Goal: Task Accomplishment & Management: Manage account settings

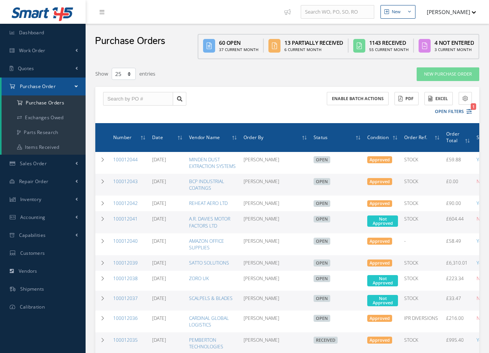
select select "25"
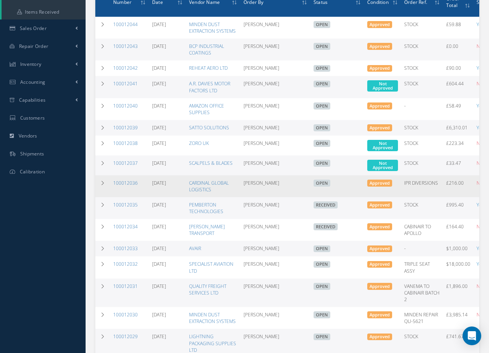
scroll to position [156, 0]
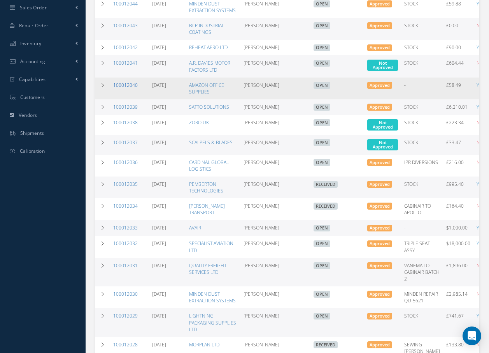
click at [125, 84] on link "100012040" at bounding box center [125, 85] width 25 height 7
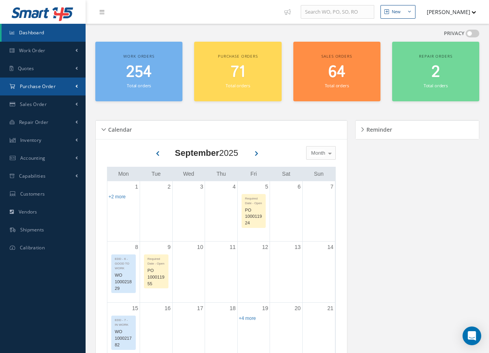
click at [44, 87] on span "Purchase Order" at bounding box center [38, 86] width 36 height 7
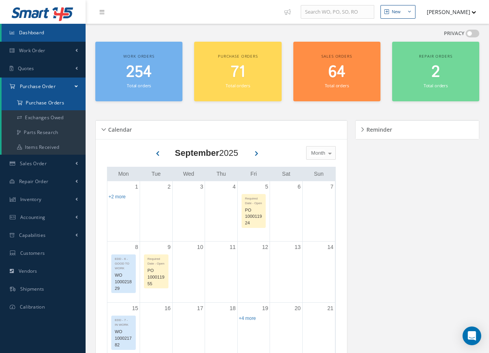
click at [40, 104] on a=1&status_id=2&status_id=3&status_id=5&collapsedFilters"] "Purchase Orders" at bounding box center [44, 102] width 84 height 15
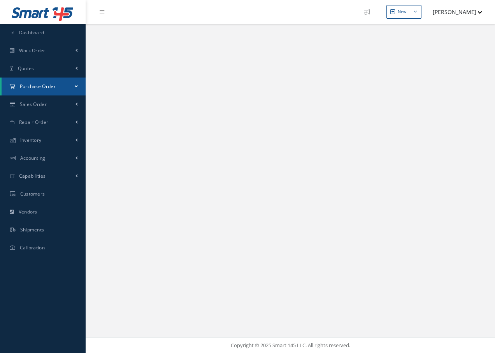
select select "25"
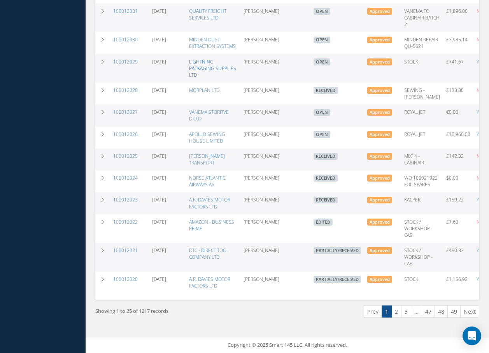
scroll to position [425, 0]
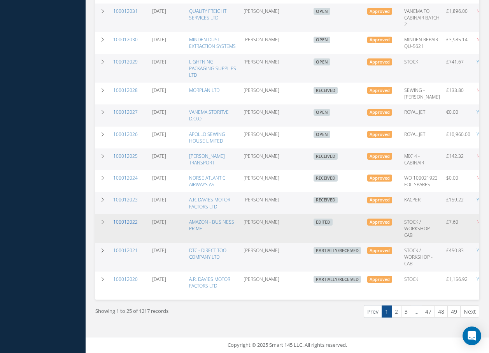
click at [130, 218] on link "100012022" at bounding box center [125, 221] width 25 height 7
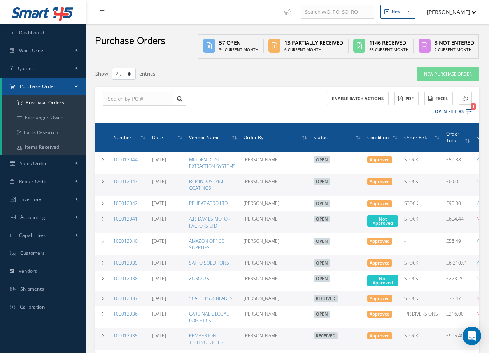
select select "25"
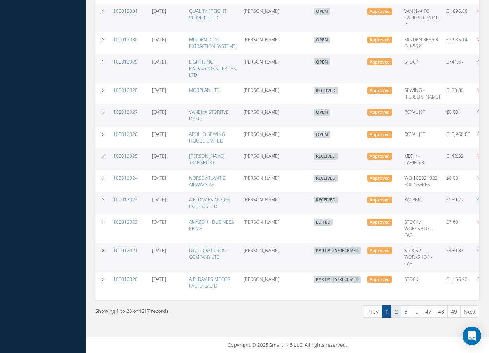
click at [397, 312] on link "2" at bounding box center [397, 311] width 10 height 12
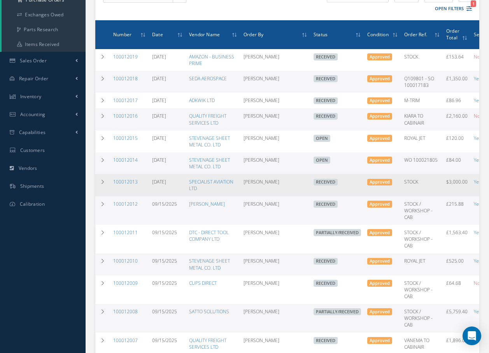
scroll to position [117, 0]
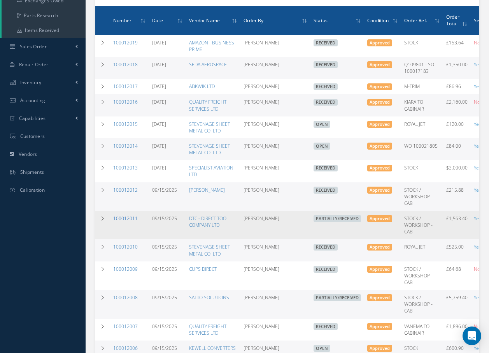
click at [127, 217] on link "100012011" at bounding box center [125, 218] width 25 height 7
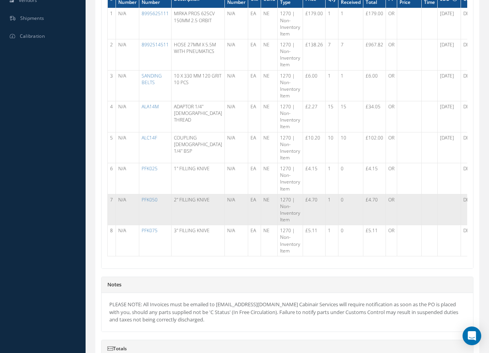
scroll to position [272, 0]
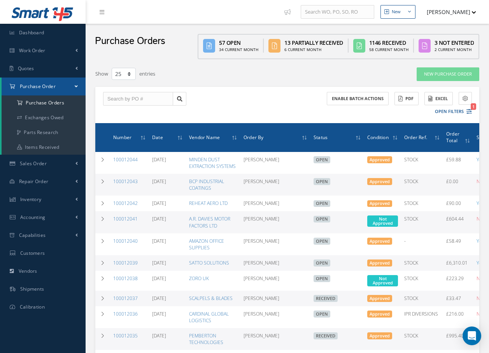
select select "25"
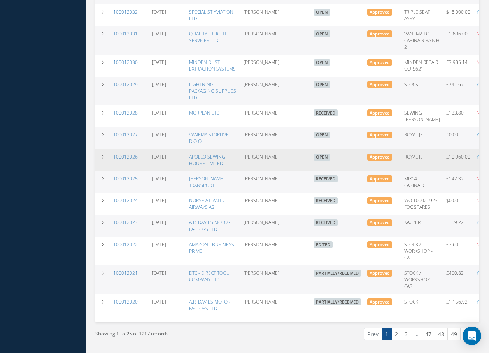
scroll to position [425, 0]
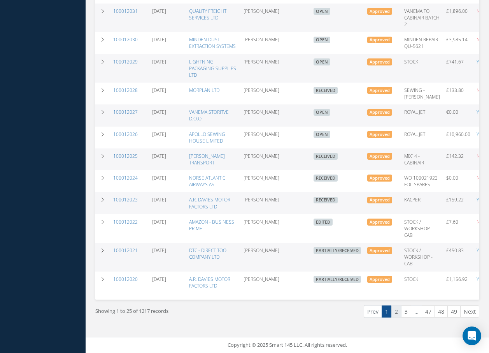
click at [396, 312] on link "2" at bounding box center [397, 311] width 10 height 12
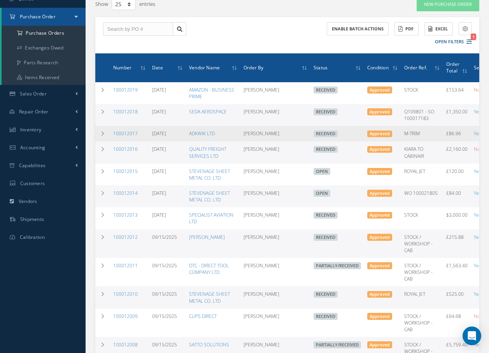
scroll to position [78, 0]
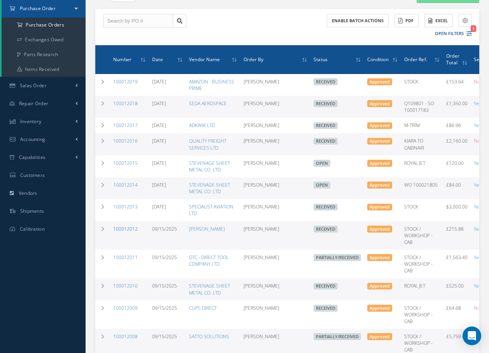
click at [134, 229] on link "100012012" at bounding box center [125, 228] width 25 height 7
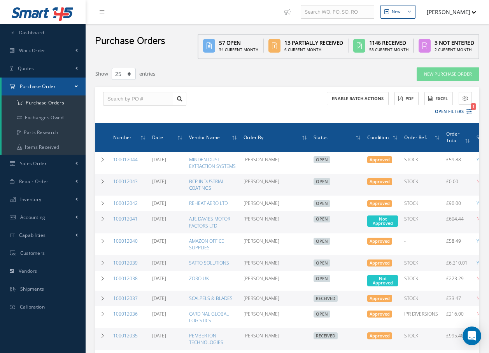
select select "25"
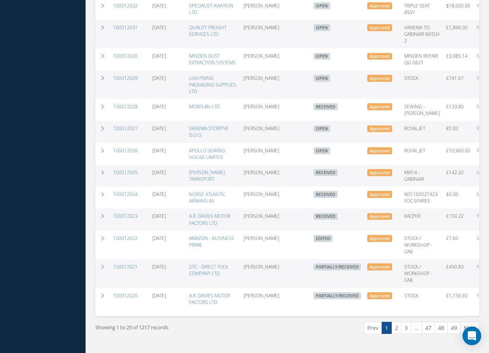
scroll to position [425, 0]
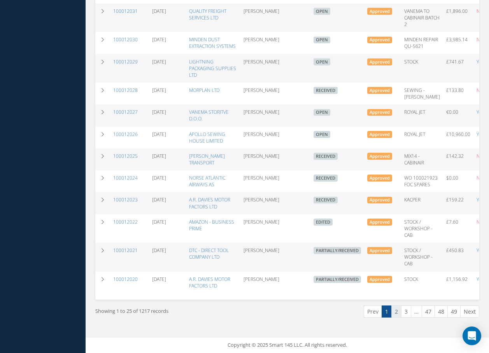
click at [394, 309] on link "2" at bounding box center [397, 311] width 10 height 12
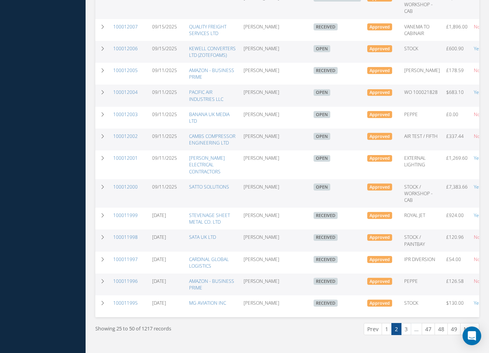
scroll to position [428, 0]
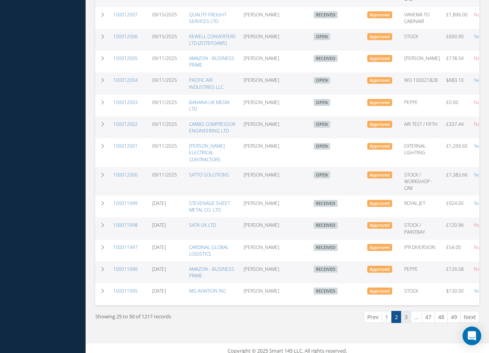
click at [408, 317] on link "3" at bounding box center [406, 317] width 10 height 12
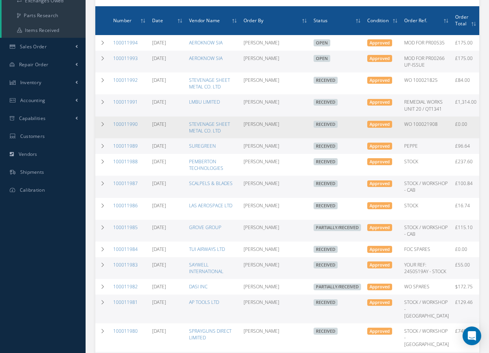
scroll to position [156, 0]
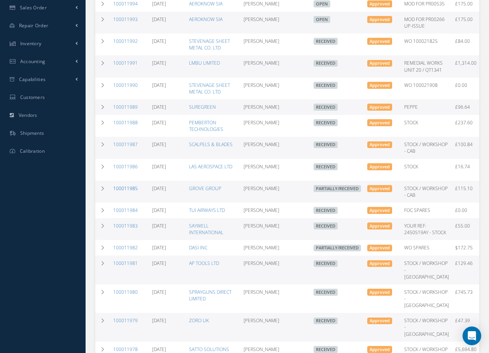
click at [131, 192] on link "100011985" at bounding box center [125, 188] width 25 height 7
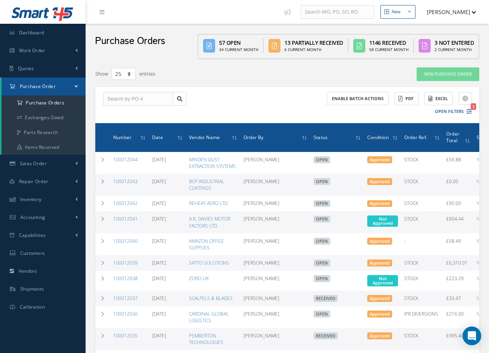
select select "25"
click at [57, 202] on link "Inventory" at bounding box center [43, 199] width 86 height 18
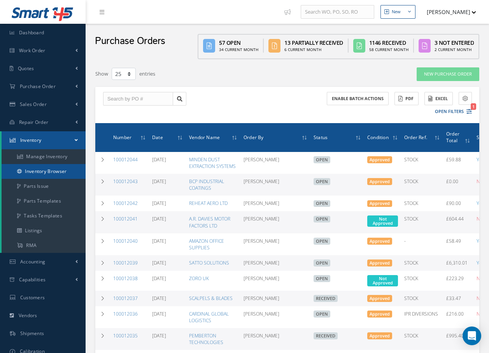
click at [60, 171] on link "Inventory Browser" at bounding box center [44, 171] width 84 height 15
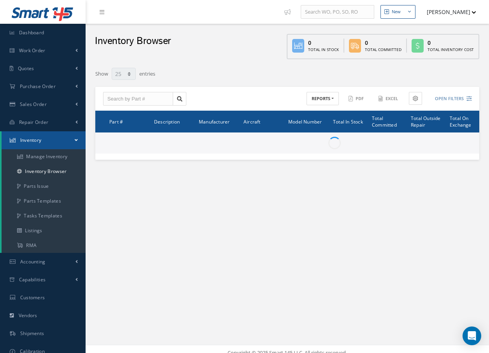
select select "25"
click at [135, 97] on input "text" at bounding box center [138, 99] width 70 height 14
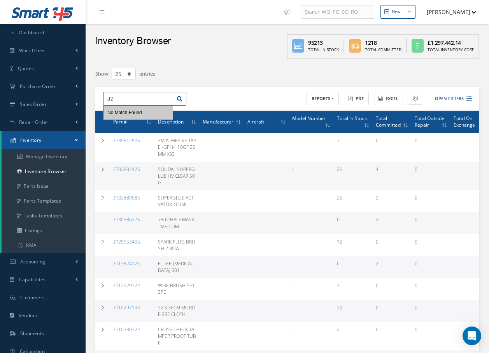
type input "d"
type input "D2511044"
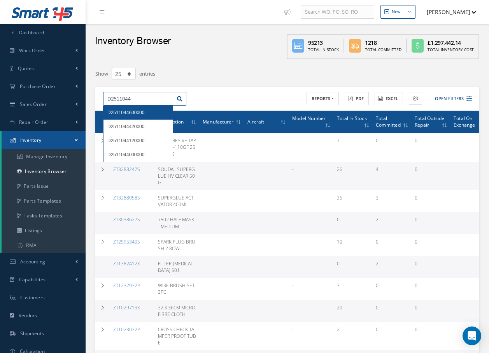
click at [163, 102] on input "D2511044" at bounding box center [138, 99] width 70 height 14
click at [146, 95] on input "D2511044" at bounding box center [138, 99] width 70 height 14
type input "D251104"
type input "D25110"
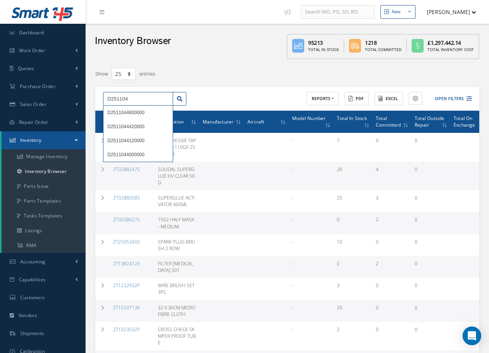
type input "D25110"
type input "D2511"
type input "D251"
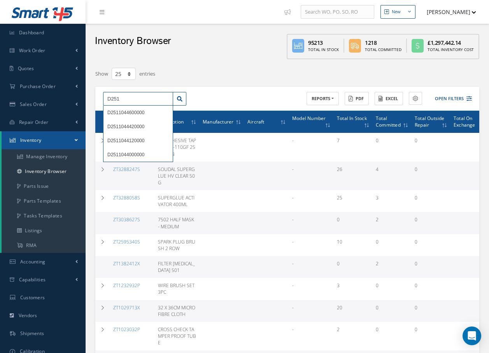
type input "D25"
type input "D2"
type input "D"
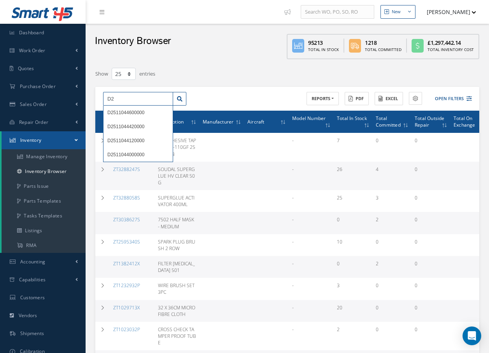
type input "D"
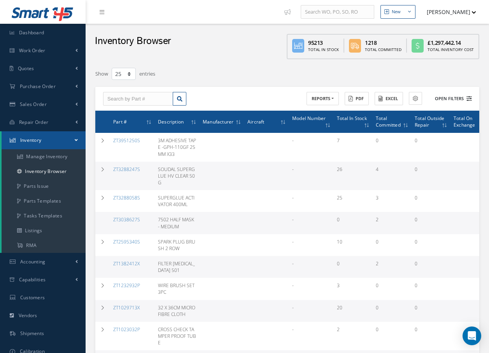
click at [444, 98] on button "Open Filters" at bounding box center [450, 98] width 44 height 13
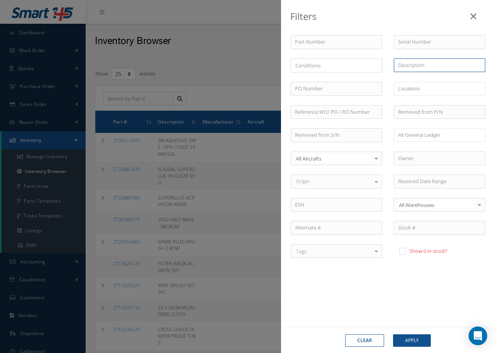
click at [411, 67] on input "text" at bounding box center [439, 65] width 91 height 14
type input "S"
click at [370, 40] on input "text" at bounding box center [336, 42] width 91 height 14
type input "D"
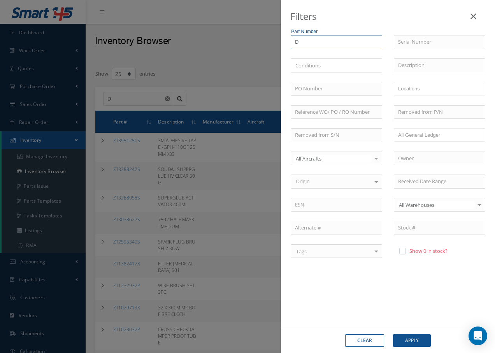
type input "D2"
type input "D25"
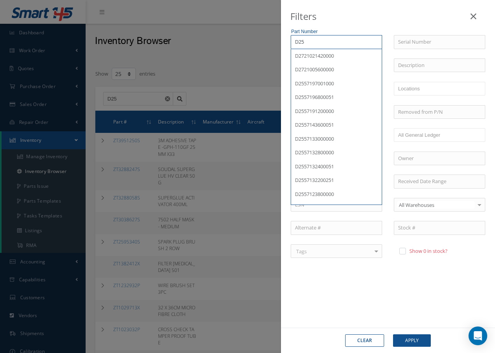
type input "D251"
type input "D2511"
type input "D25110"
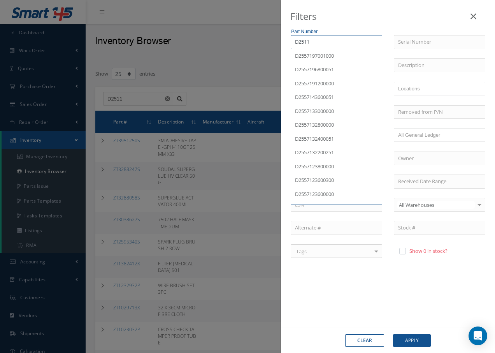
type input "D25110"
type input "D251104"
type input "D2511040"
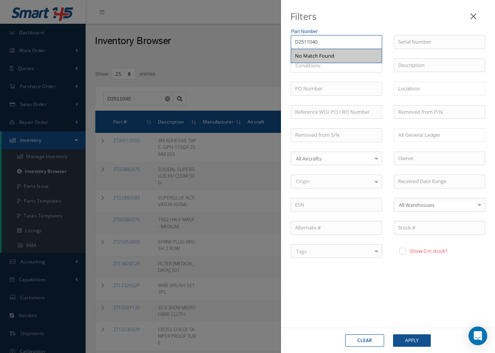
type input "D251104"
type input "D2511044"
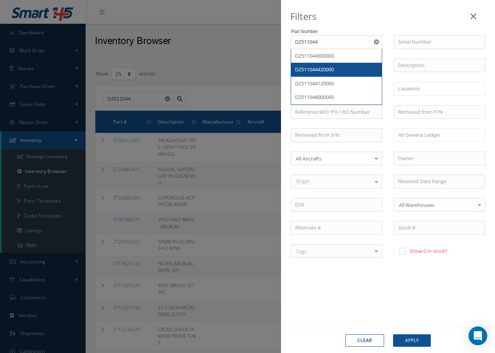
click at [328, 69] on span "D2511044420000" at bounding box center [314, 69] width 39 height 7
type input "D2511044420000"
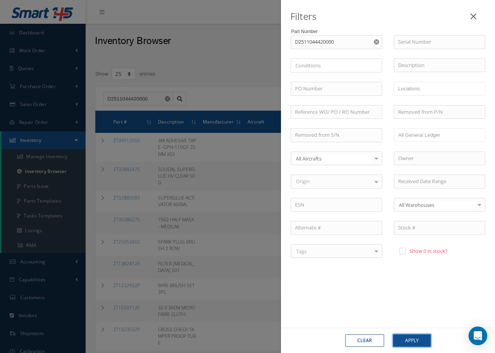
click at [408, 343] on button "Apply" at bounding box center [412, 340] width 38 height 12
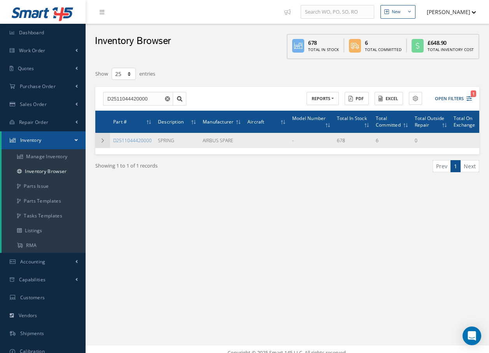
click at [105, 139] on icon at bounding box center [102, 140] width 5 height 5
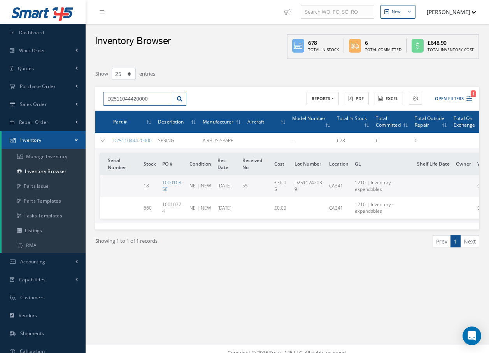
click at [152, 98] on input "D2511044420000" at bounding box center [138, 99] width 70 height 14
type input "D"
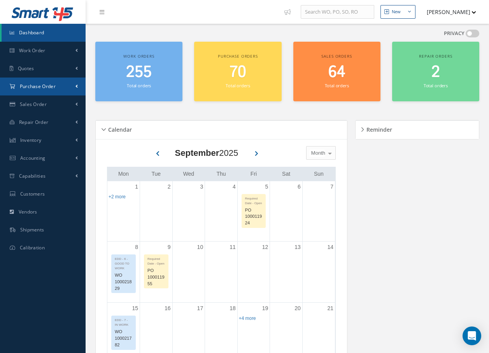
click at [53, 87] on span "Purchase Order" at bounding box center [38, 86] width 36 height 7
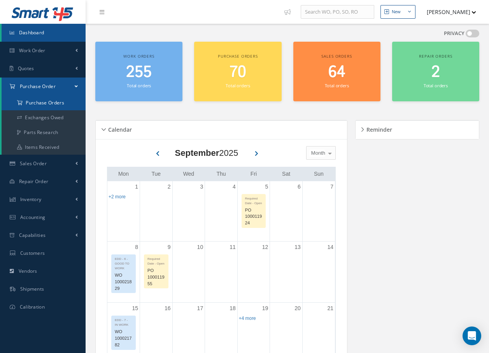
click at [51, 102] on a=1&status_id=2&status_id=3&status_id=5&collapsedFilters"] "Purchase Orders" at bounding box center [44, 102] width 84 height 15
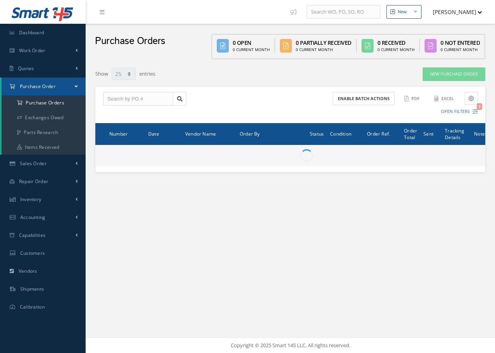
select select "25"
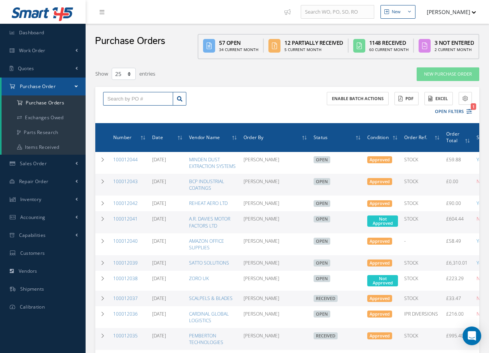
click at [162, 103] on input "text" at bounding box center [138, 99] width 70 height 14
type input "100012020"
click at [131, 112] on div "100012020" at bounding box center [138, 113] width 62 height 8
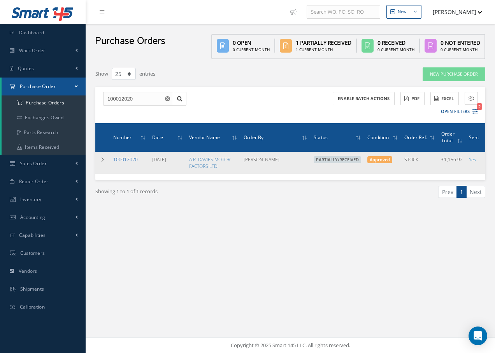
click at [128, 161] on link "100012020" at bounding box center [125, 159] width 25 height 7
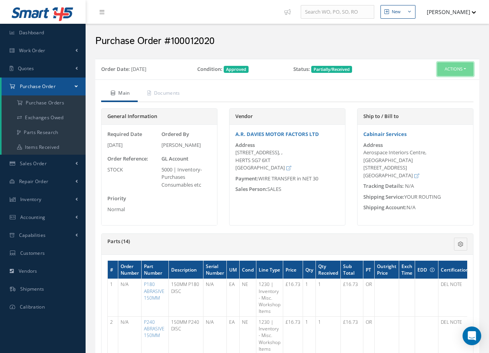
click at [459, 68] on button "Actions" at bounding box center [456, 69] width 36 height 14
click at [439, 84] on link "Receive" at bounding box center [442, 84] width 62 height 11
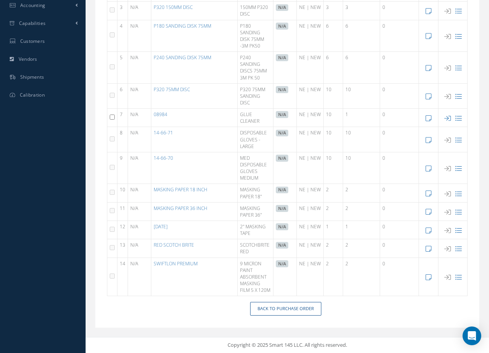
scroll to position [218, 0]
click at [111, 114] on input "checkbox" at bounding box center [112, 116] width 5 height 5
checkbox input "true"
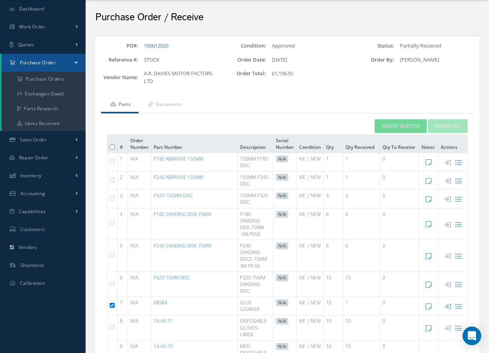
scroll to position [0, 0]
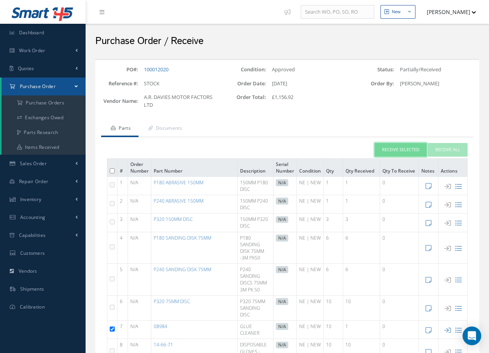
click at [392, 149] on button "Receive Selected" at bounding box center [401, 150] width 52 height 14
type input "[DATE]"
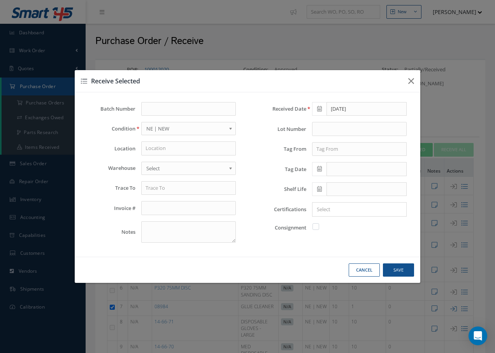
click at [362, 270] on button "Cancel" at bounding box center [364, 270] width 31 height 14
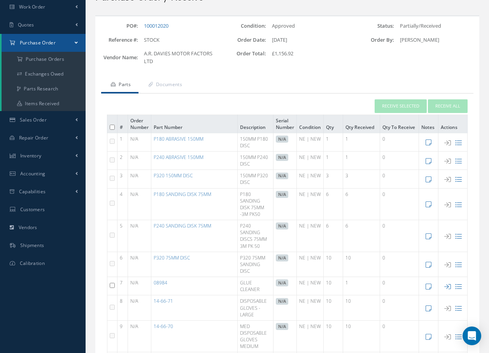
scroll to position [156, 0]
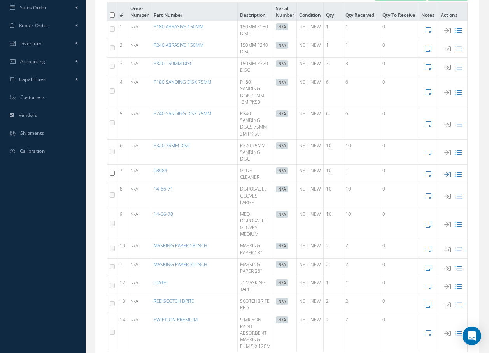
drag, startPoint x: 111, startPoint y: 174, endPoint x: 135, endPoint y: 174, distance: 24.1
click at [112, 174] on input "checkbox" at bounding box center [112, 172] width 5 height 5
checkbox input "true"
click at [448, 174] on icon at bounding box center [448, 174] width 7 height 7
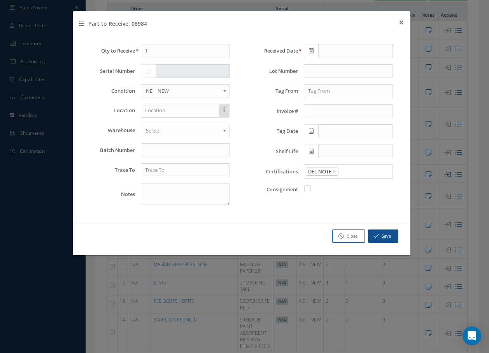
type input "[DATE]"
checkbox input "false"
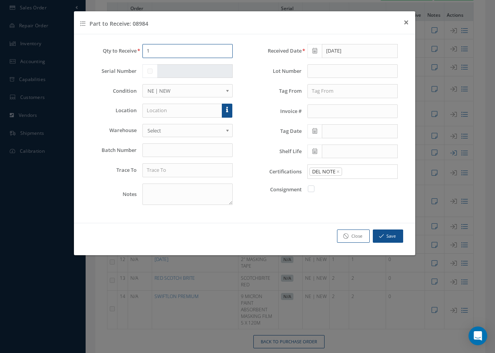
drag, startPoint x: 185, startPoint y: 49, endPoint x: 133, endPoint y: 54, distance: 51.7
click at [134, 54] on div "Qty to Receive 1" at bounding box center [162, 51] width 153 height 14
type input "9"
click at [165, 111] on input "text" at bounding box center [182, 111] width 80 height 14
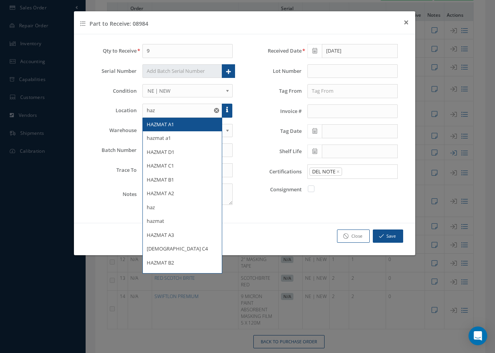
click at [159, 126] on span "HAZMAT A1" at bounding box center [160, 124] width 27 height 7
type input "HAZMAT A1"
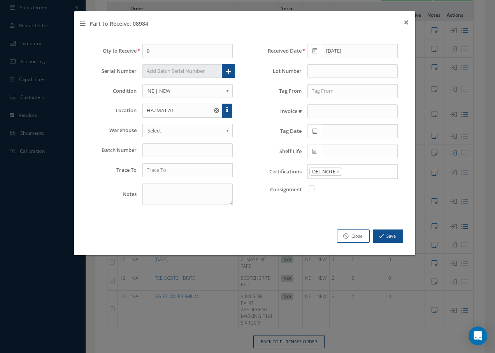
click at [158, 129] on span "Select" at bounding box center [186, 130] width 76 height 9
click at [158, 174] on input "text" at bounding box center [187, 170] width 91 height 14
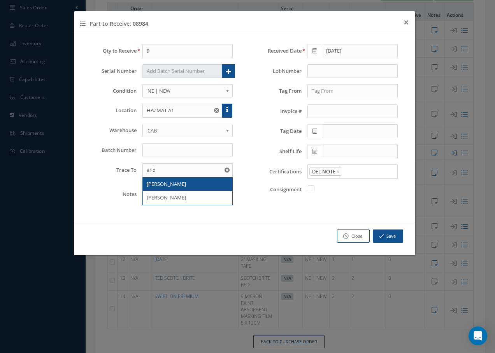
click at [158, 187] on span "AR DAVIES" at bounding box center [166, 183] width 39 height 7
type input "AR DAVIES"
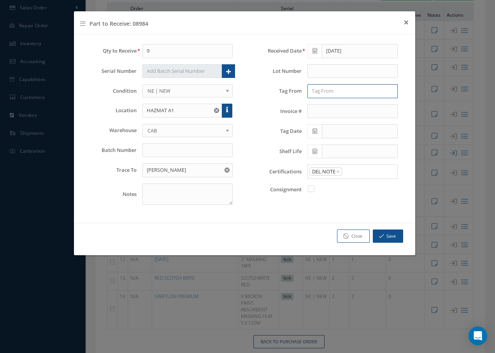
click at [341, 91] on input "text" at bounding box center [353, 91] width 91 height 14
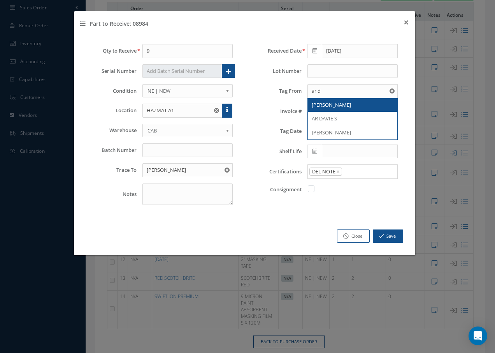
click at [313, 103] on span "AR DAVIES" at bounding box center [331, 104] width 39 height 7
type input "AR DAVIES"
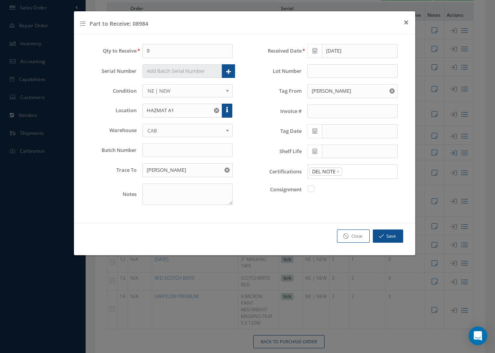
click at [313, 132] on icon at bounding box center [315, 130] width 5 height 5
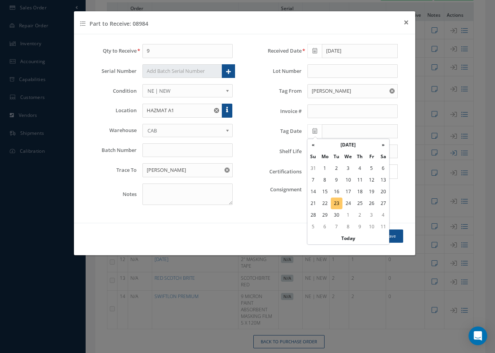
click at [336, 202] on td "23" at bounding box center [337, 203] width 12 height 12
type input "[DATE]"
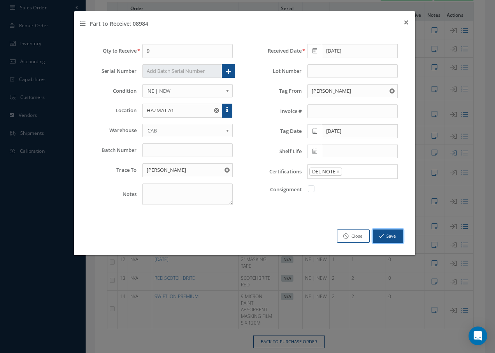
click at [389, 237] on button "Save" at bounding box center [388, 236] width 30 height 14
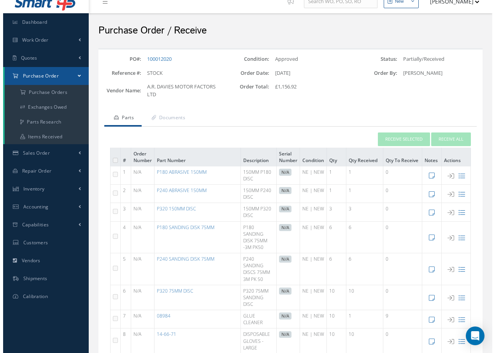
scroll to position [0, 0]
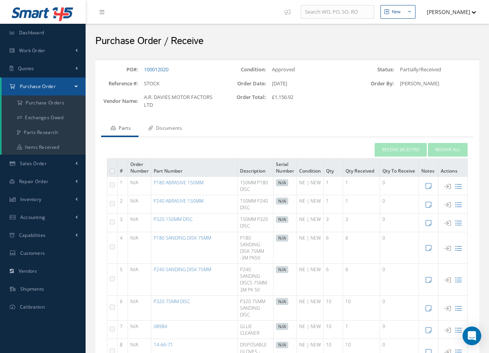
click at [181, 128] on link "Documents" at bounding box center [164, 129] width 51 height 16
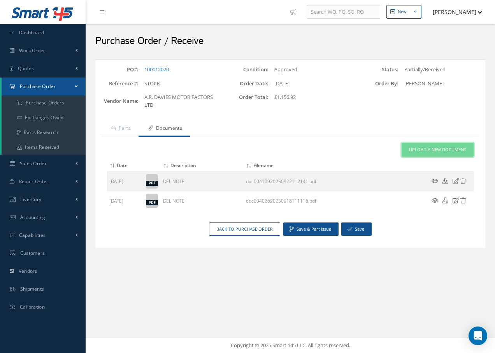
click at [460, 153] on span "Upload a New Document" at bounding box center [437, 149] width 57 height 7
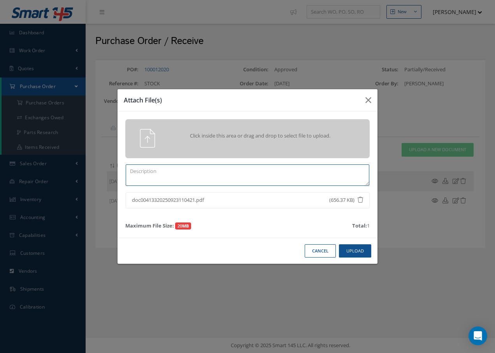
click at [159, 174] on textarea at bounding box center [248, 174] width 244 height 21
type textarea "DEL NOTE"
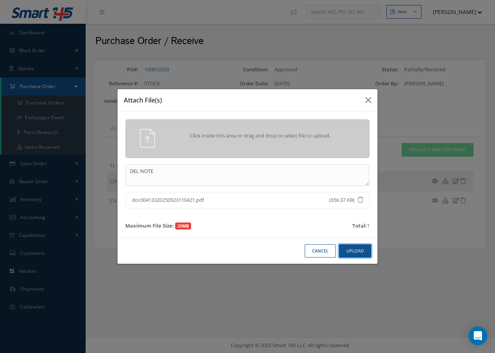
click at [359, 252] on button "Upload" at bounding box center [355, 251] width 32 height 14
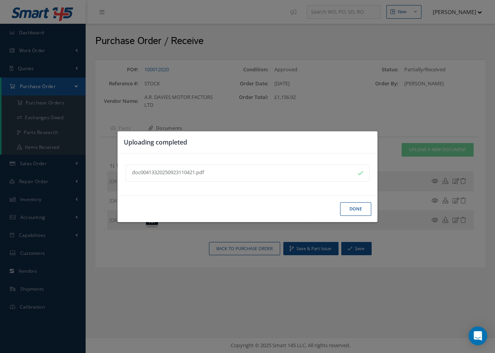
click at [353, 211] on button "Done" at bounding box center [355, 209] width 31 height 14
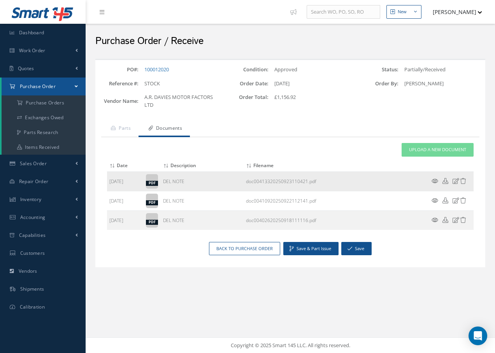
click at [434, 179] on icon at bounding box center [435, 181] width 7 height 6
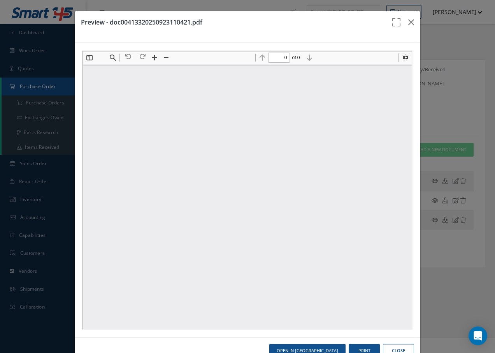
type input "1"
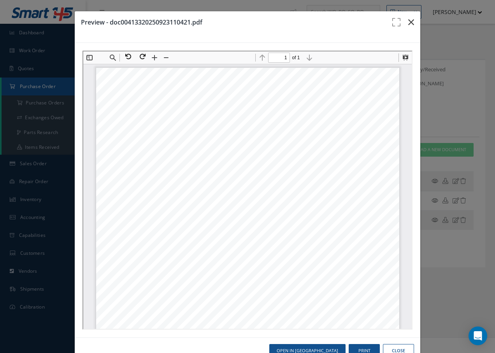
click at [408, 20] on icon "button" at bounding box center [411, 22] width 6 height 9
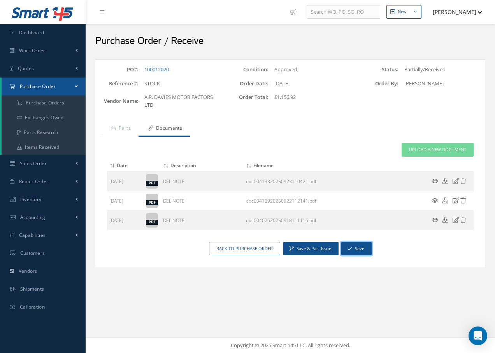
click at [360, 248] on button "Save" at bounding box center [356, 249] width 30 height 14
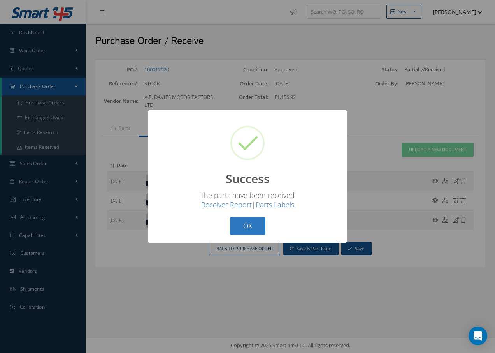
click at [247, 226] on button "OK" at bounding box center [247, 226] width 35 height 18
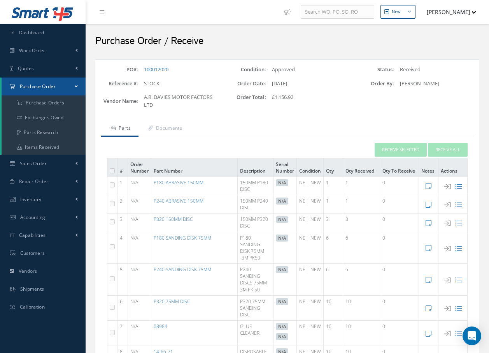
click at [27, 87] on span "Purchase Order" at bounding box center [38, 86] width 36 height 7
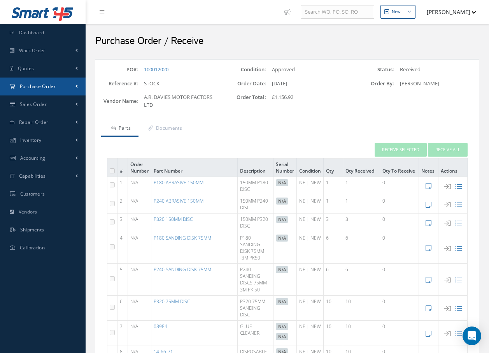
click at [27, 87] on span "Purchase Order" at bounding box center [38, 86] width 36 height 7
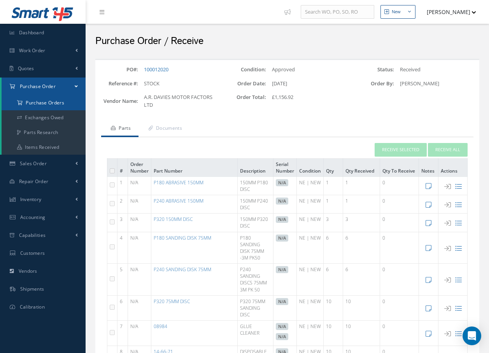
click at [30, 99] on a=1&status_id=2&status_id=3&status_id=5&collapsedFilters"] "Purchase Orders" at bounding box center [44, 102] width 84 height 15
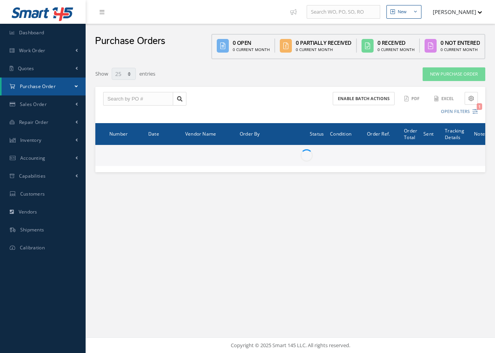
select select "25"
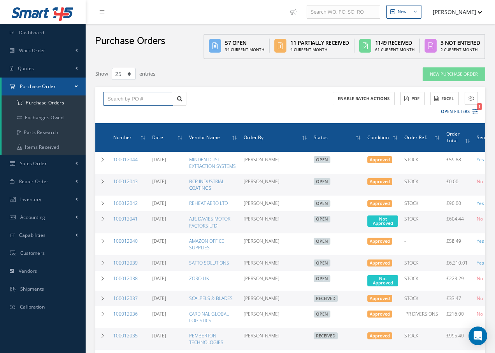
click at [116, 99] on input "text" at bounding box center [138, 99] width 70 height 14
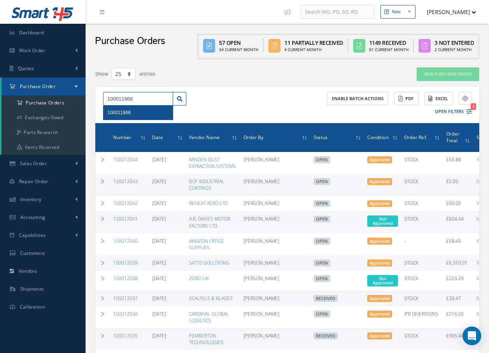
type input "100011868"
click at [131, 112] on div "100011868" at bounding box center [138, 113] width 62 height 8
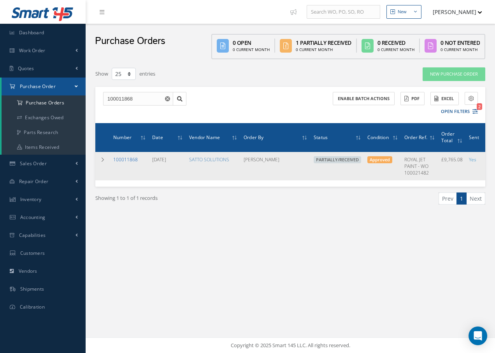
click at [124, 161] on link "100011868" at bounding box center [125, 159] width 25 height 7
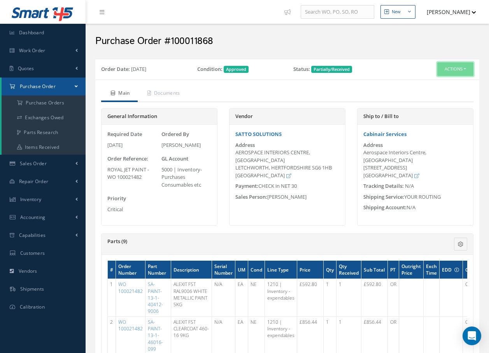
click at [458, 69] on button "Actions" at bounding box center [456, 69] width 36 height 14
click at [441, 82] on link "Receive" at bounding box center [442, 84] width 62 height 11
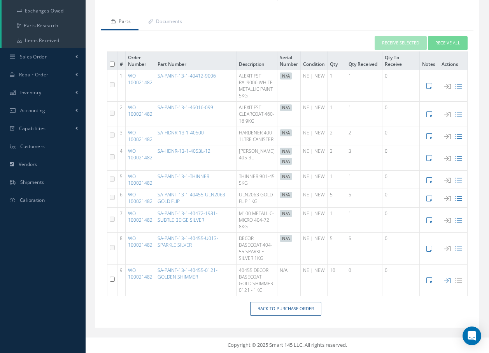
scroll to position [153, 0]
click at [112, 276] on input "checkbox" at bounding box center [112, 278] width 5 height 5
checkbox input "true"
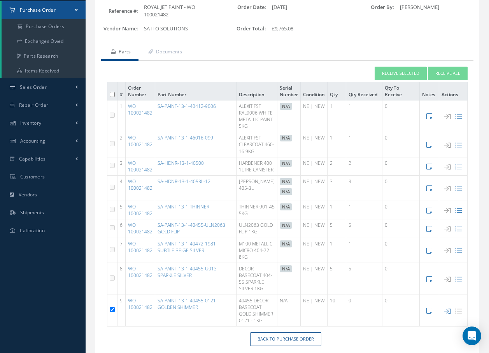
scroll to position [76, 0]
click at [408, 75] on button "Receive Selected" at bounding box center [401, 74] width 52 height 14
type input "[DATE]"
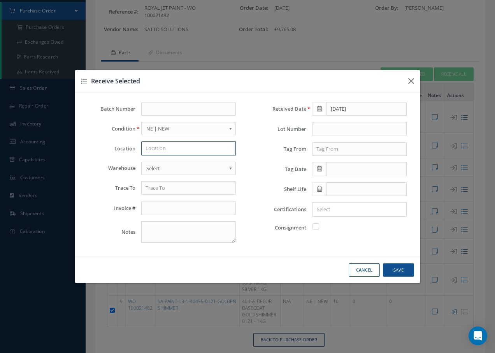
click at [159, 149] on input "text" at bounding box center [188, 148] width 95 height 14
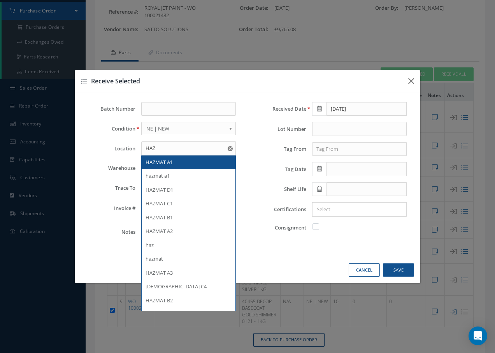
click at [155, 162] on span "HAZMAT A1" at bounding box center [159, 161] width 27 height 7
type input "HAZMAT A1"
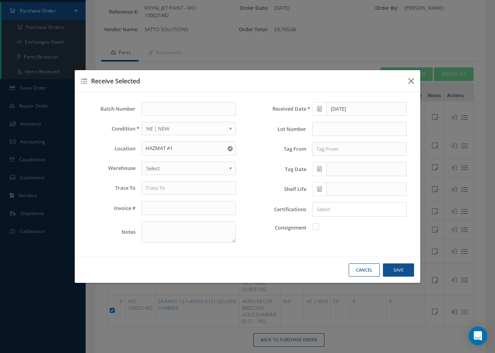
click at [155, 166] on span "Select" at bounding box center [185, 167] width 79 height 9
click at [154, 192] on input "text" at bounding box center [188, 188] width 95 height 14
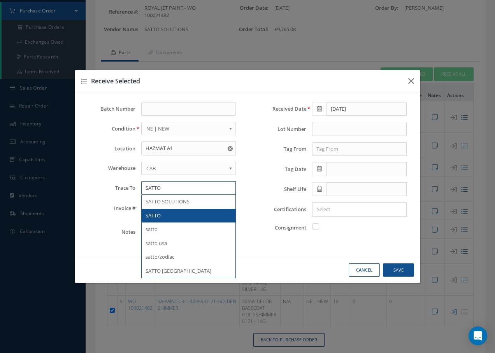
type input "SATTO"
click at [155, 215] on span "SATTO" at bounding box center [153, 215] width 15 height 7
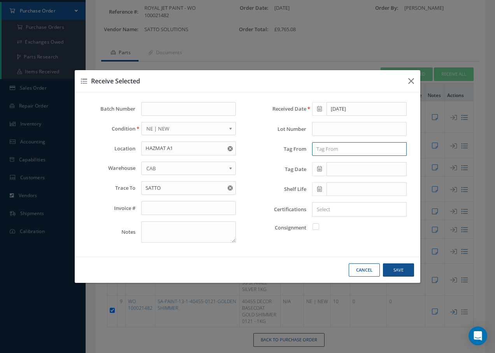
click at [321, 149] on input "text" at bounding box center [359, 149] width 95 height 14
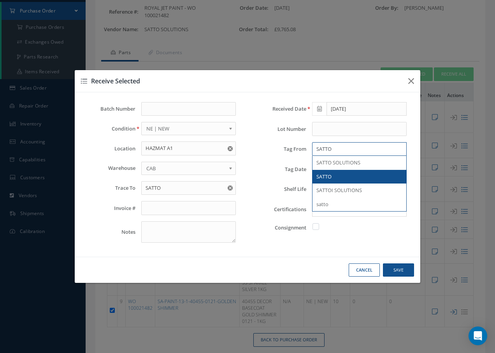
type input "SATTO"
click at [329, 175] on span "SATTO" at bounding box center [323, 176] width 15 height 7
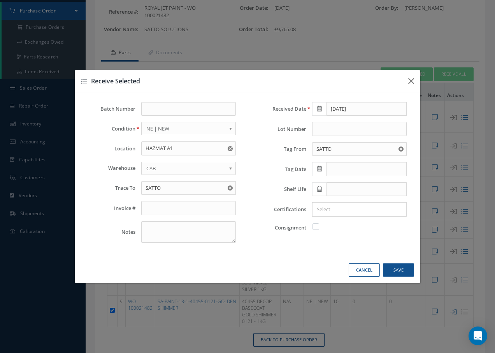
click at [318, 169] on icon at bounding box center [319, 168] width 5 height 5
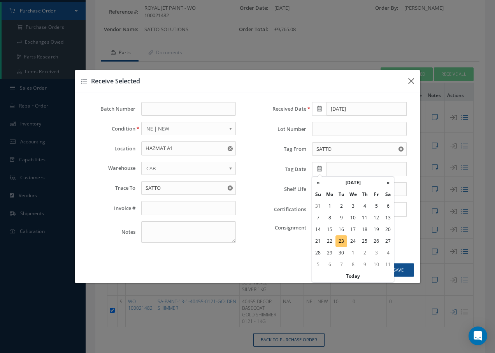
click at [343, 240] on td "23" at bounding box center [342, 241] width 12 height 12
type input "[DATE]"
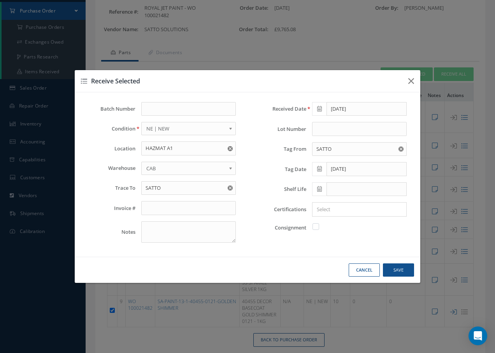
click at [319, 187] on icon at bounding box center [319, 188] width 5 height 5
click at [386, 83] on th "»" at bounding box center [388, 84] width 12 height 12
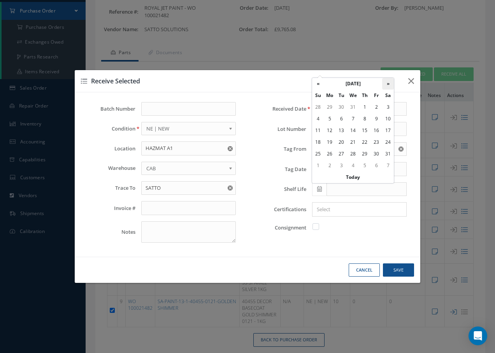
click at [386, 83] on th "»" at bounding box center [388, 84] width 12 height 12
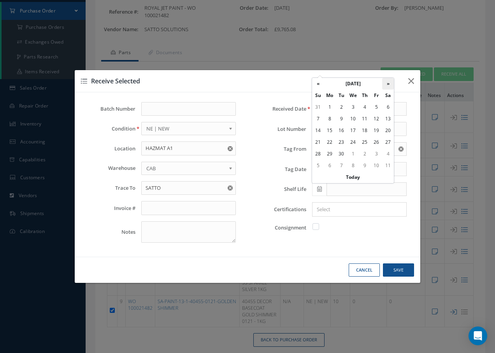
click at [386, 83] on th "»" at bounding box center [388, 84] width 12 height 12
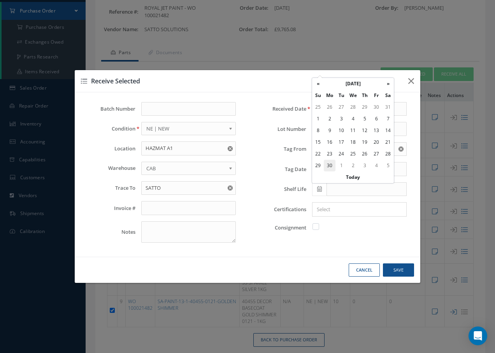
click at [329, 165] on td "30" at bounding box center [330, 166] width 12 height 12
type input "11/30/2026"
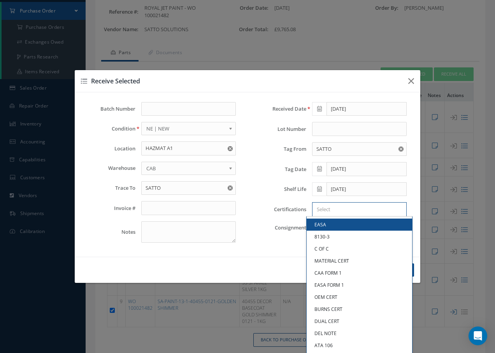
click at [380, 209] on input "Search for option" at bounding box center [357, 209] width 89 height 8
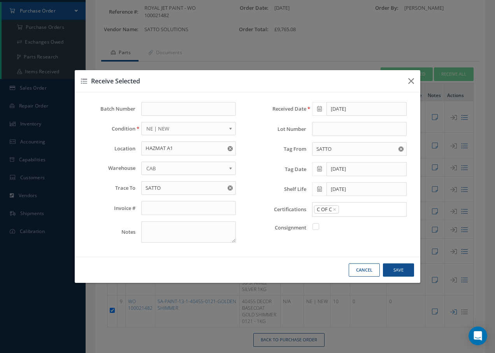
click at [336, 247] on link "C OF C" at bounding box center [359, 249] width 105 height 12
click at [392, 266] on button "Save" at bounding box center [398, 270] width 31 height 14
checkbox input "false"
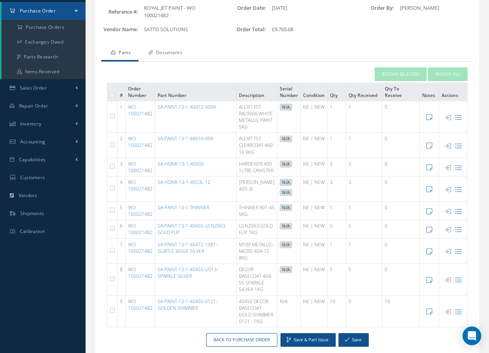
click at [181, 51] on link "Documents" at bounding box center [164, 53] width 51 height 16
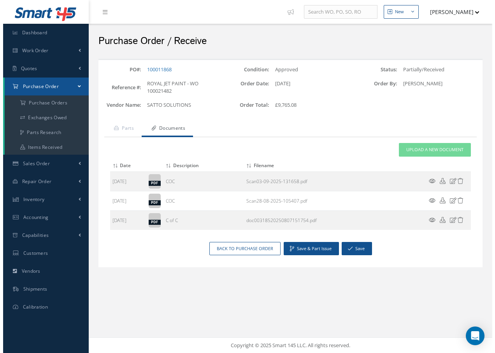
scroll to position [0, 0]
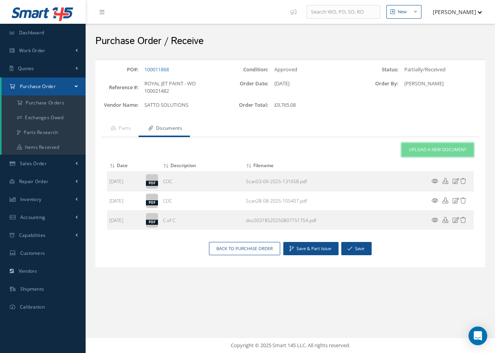
click at [431, 153] on link "Upload a New Document" at bounding box center [438, 150] width 72 height 14
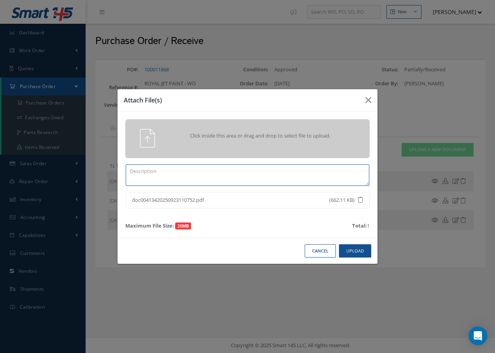
click at [201, 170] on textarea at bounding box center [248, 174] width 244 height 21
type textarea "COFC"
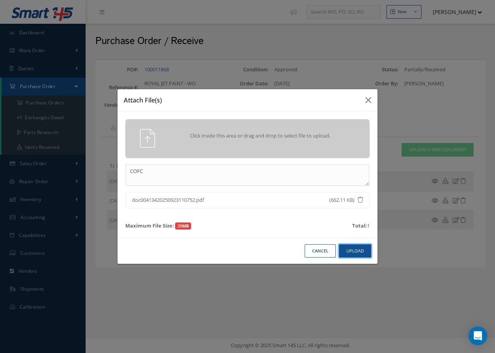
click at [346, 250] on button "Upload" at bounding box center [355, 251] width 32 height 14
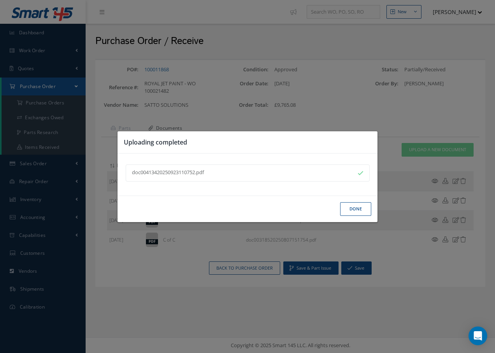
click at [362, 211] on button "Done" at bounding box center [355, 209] width 31 height 14
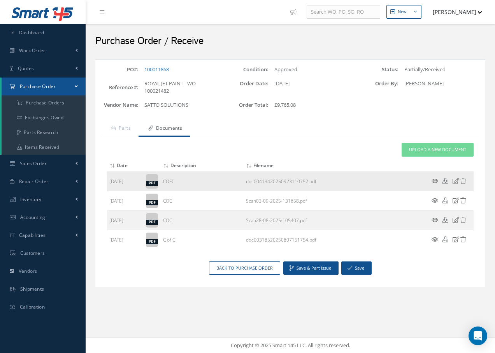
click at [435, 181] on icon at bounding box center [435, 181] width 7 height 6
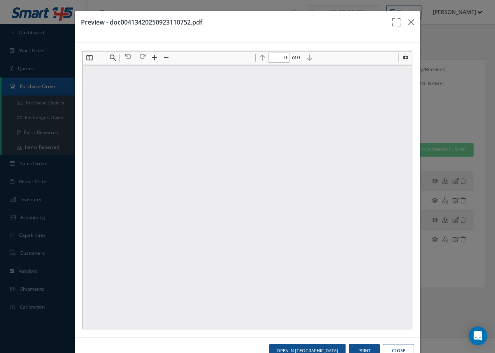
type input "1"
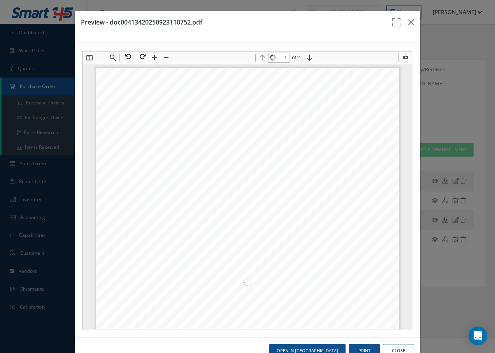
scroll to position [4, 0]
click at [408, 21] on icon "button" at bounding box center [411, 22] width 6 height 9
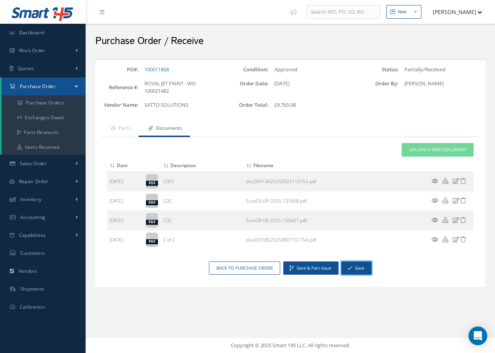
click at [361, 265] on button "Save" at bounding box center [356, 268] width 30 height 14
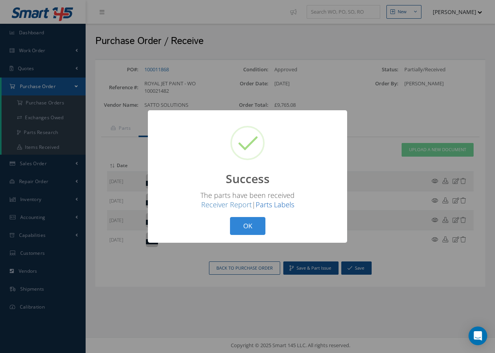
click at [276, 205] on link "Parts Labels" at bounding box center [275, 204] width 39 height 9
click at [243, 232] on button "OK" at bounding box center [247, 226] width 35 height 18
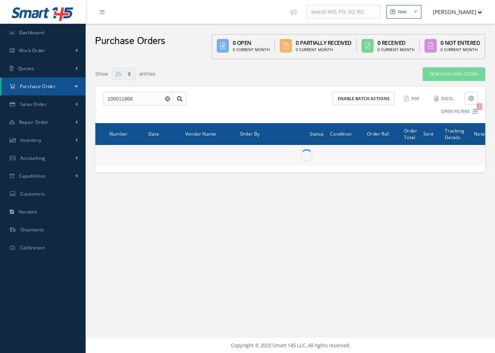
select select "25"
